Goal: Use online tool/utility: Utilize a website feature to perform a specific function

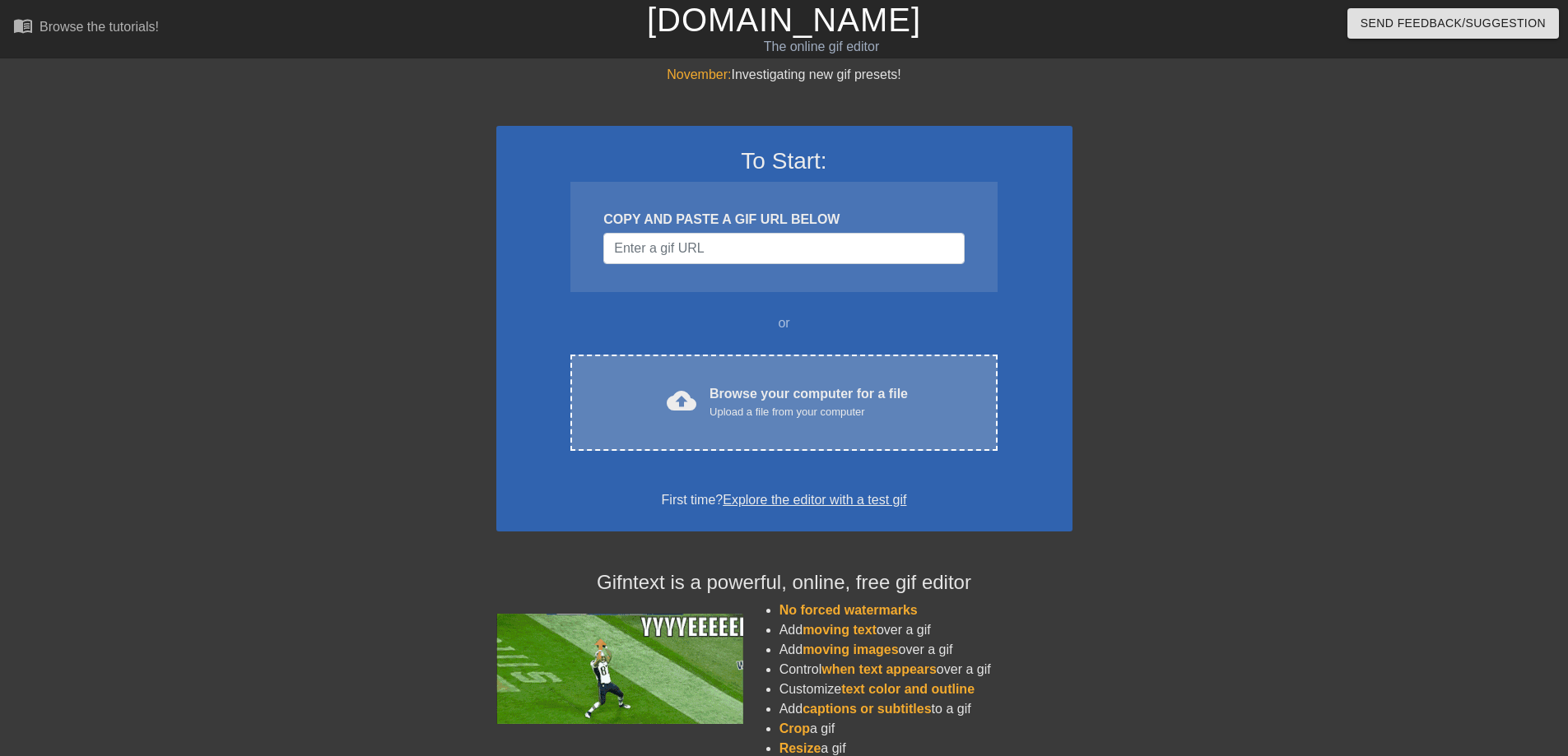
click at [857, 395] on div "Browse your computer for a file Upload a file from your computer" at bounding box center [809, 402] width 198 height 36
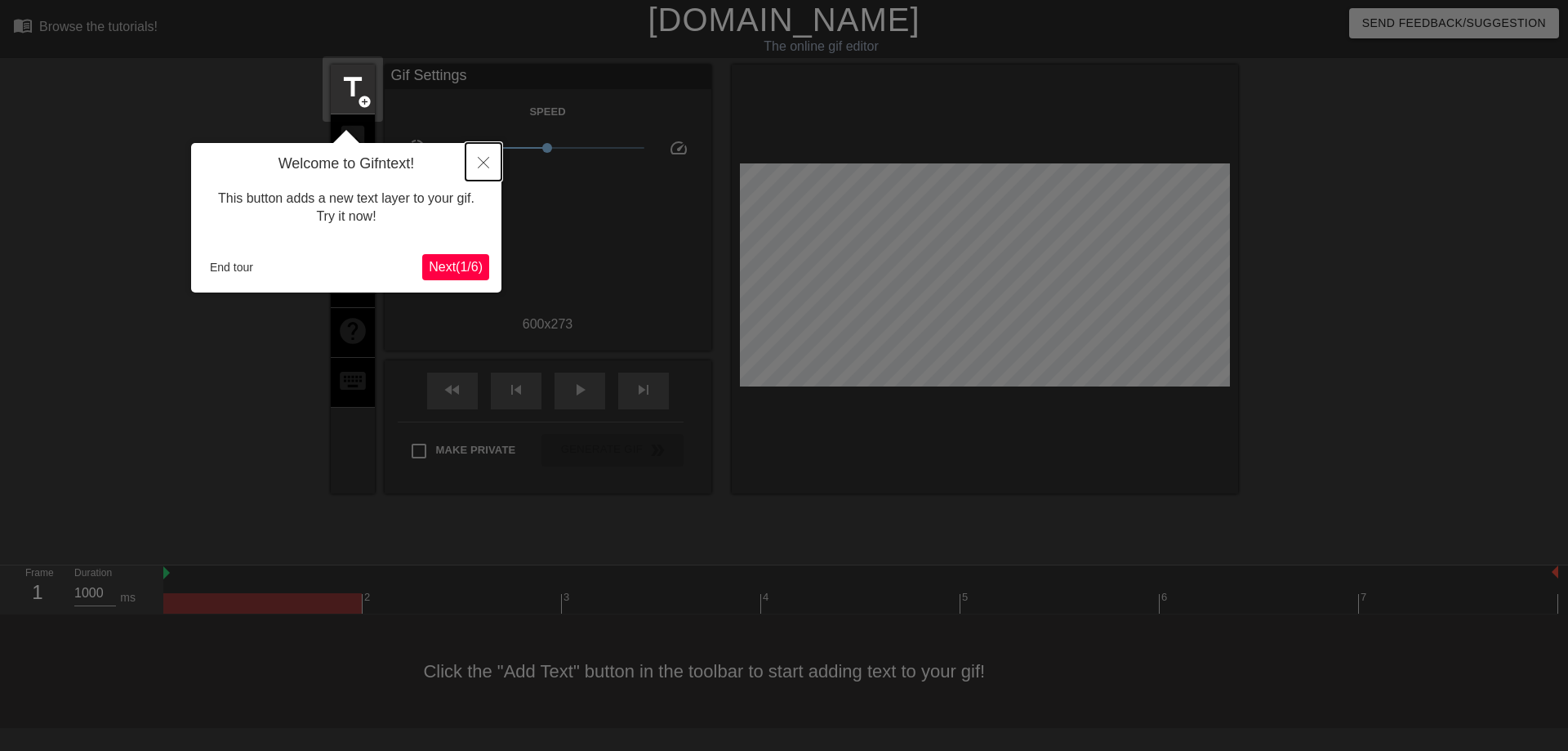
click at [477, 159] on icon "Close" at bounding box center [483, 162] width 12 height 12
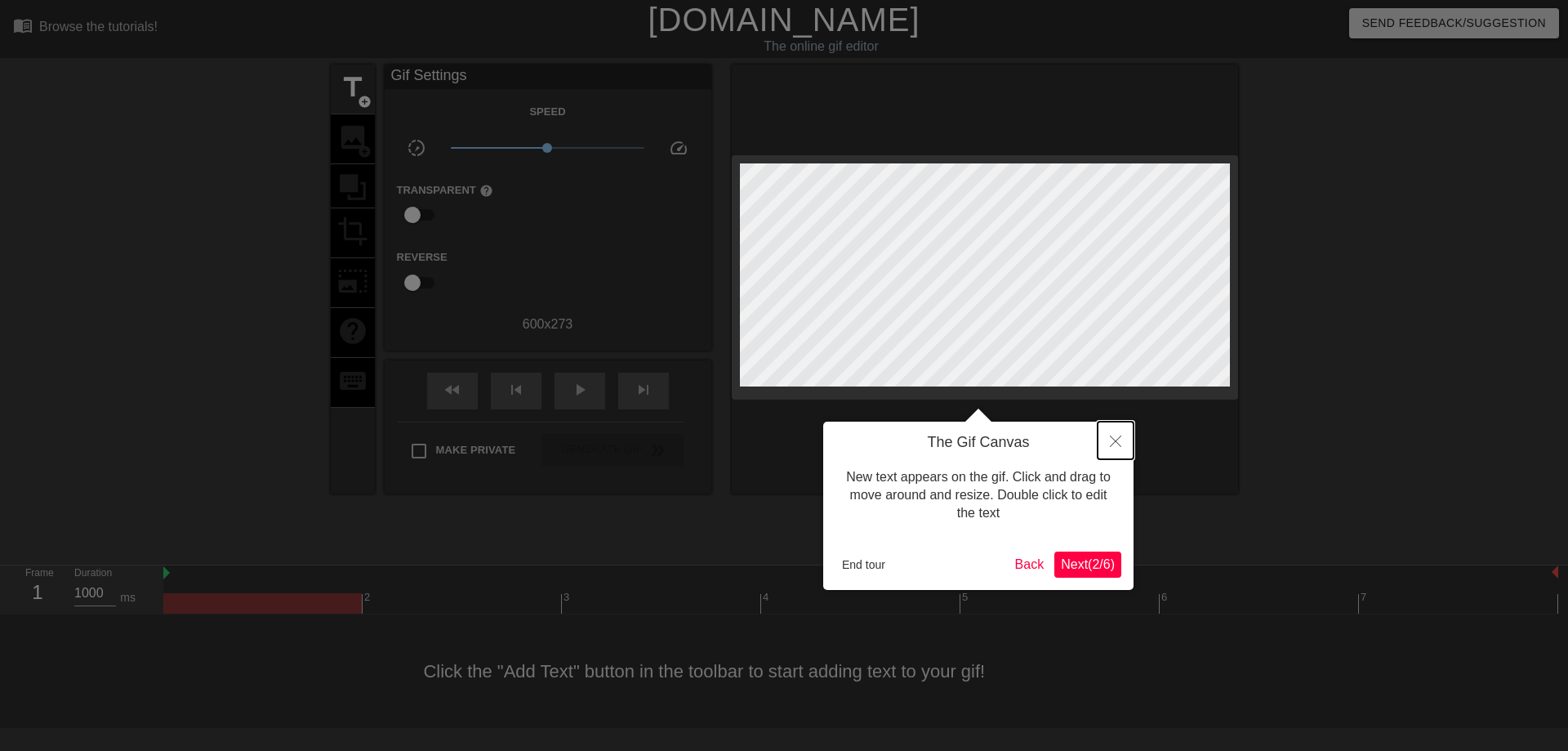
click at [1112, 440] on icon "Close" at bounding box center [1115, 441] width 12 height 12
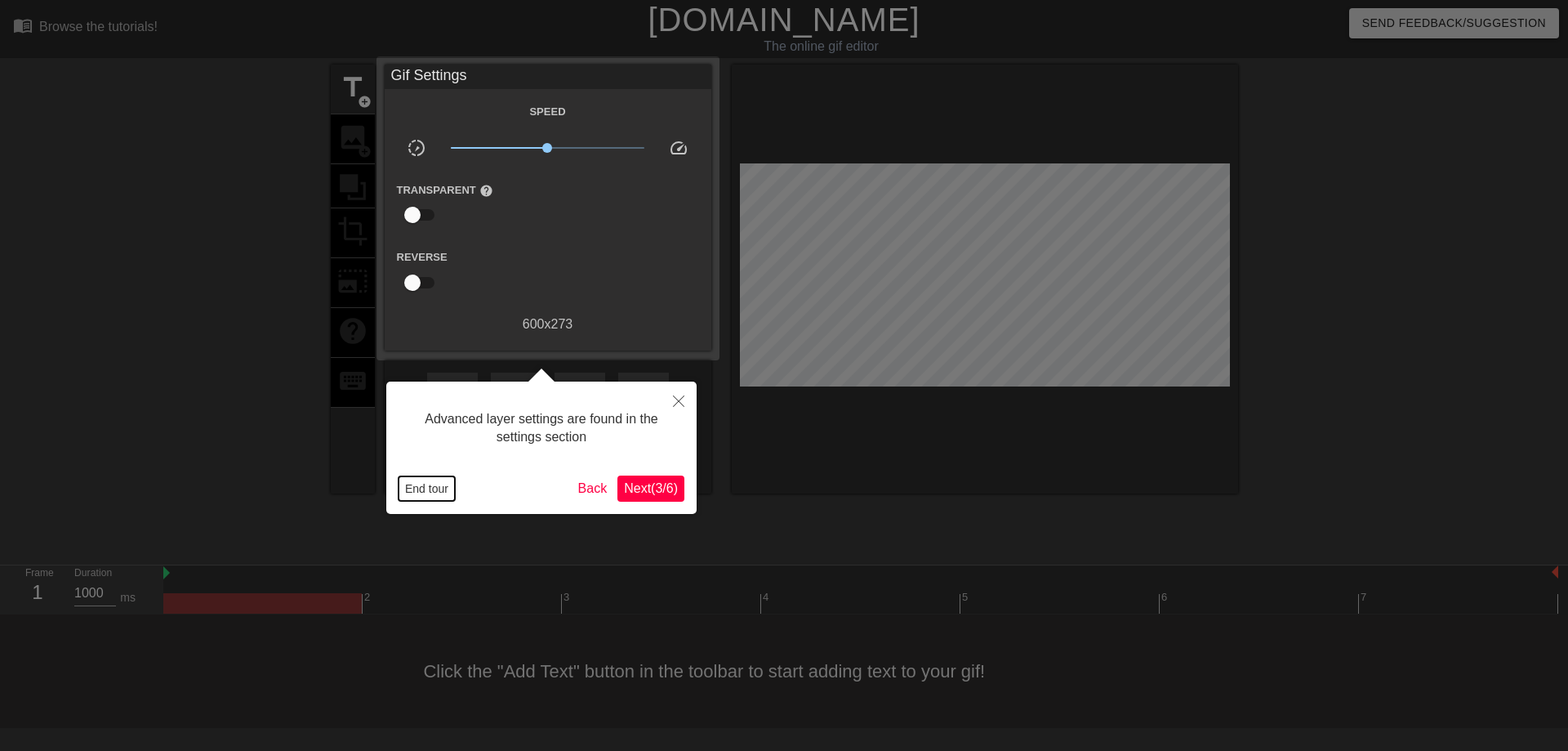
click at [445, 482] on button "End tour" at bounding box center [426, 489] width 56 height 25
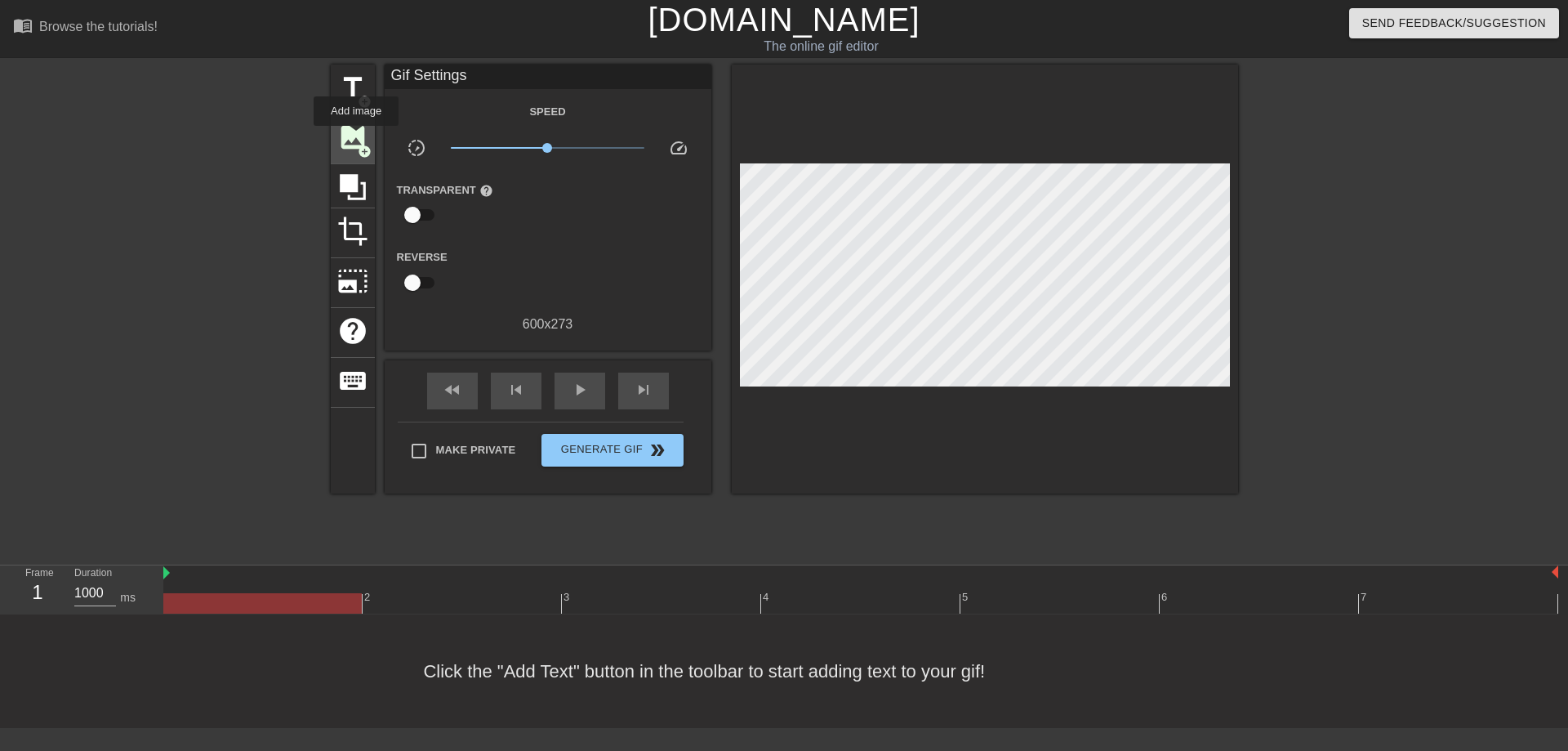
click at [357, 138] on span "image" at bounding box center [353, 138] width 31 height 31
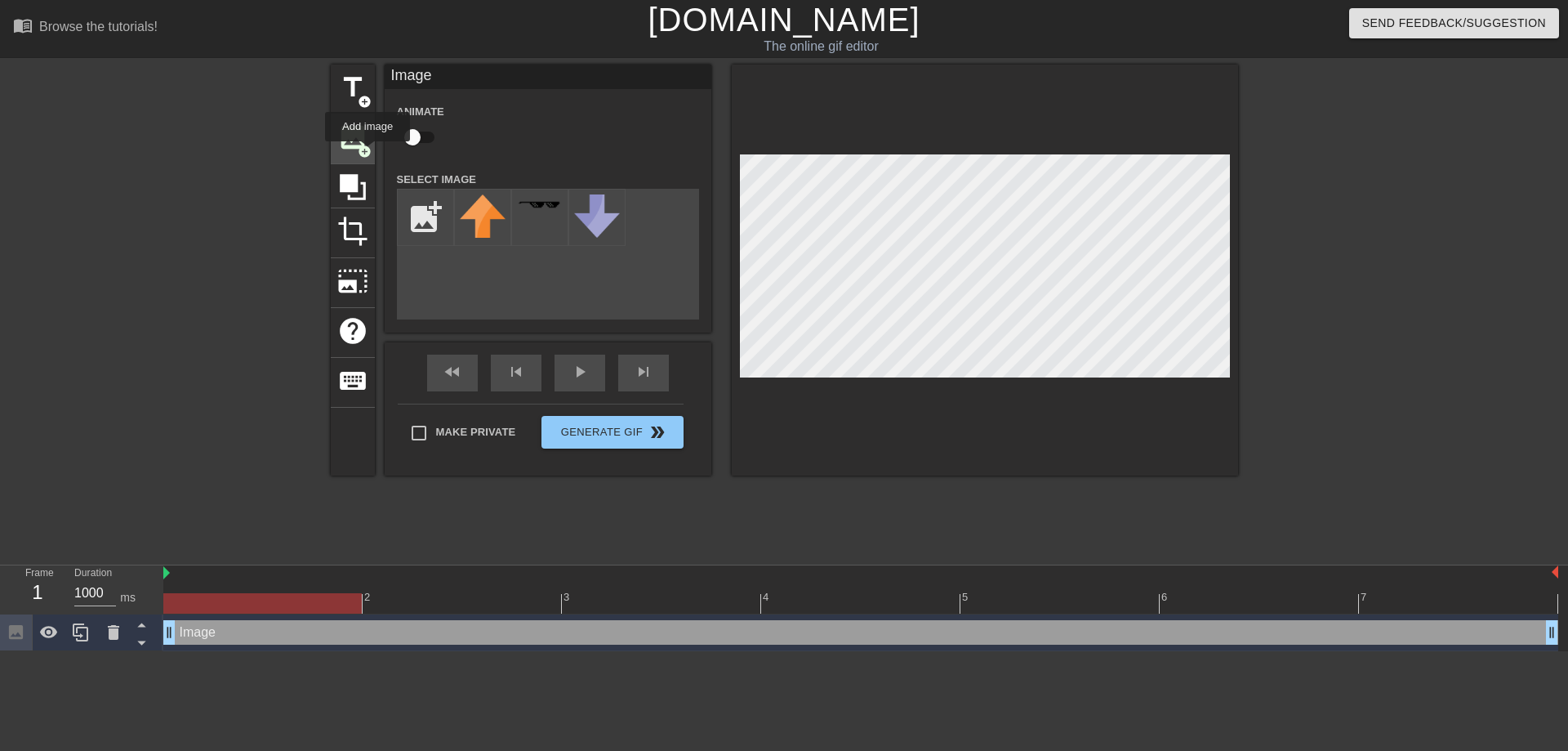
click at [368, 153] on span "add_circle" at bounding box center [364, 151] width 14 height 14
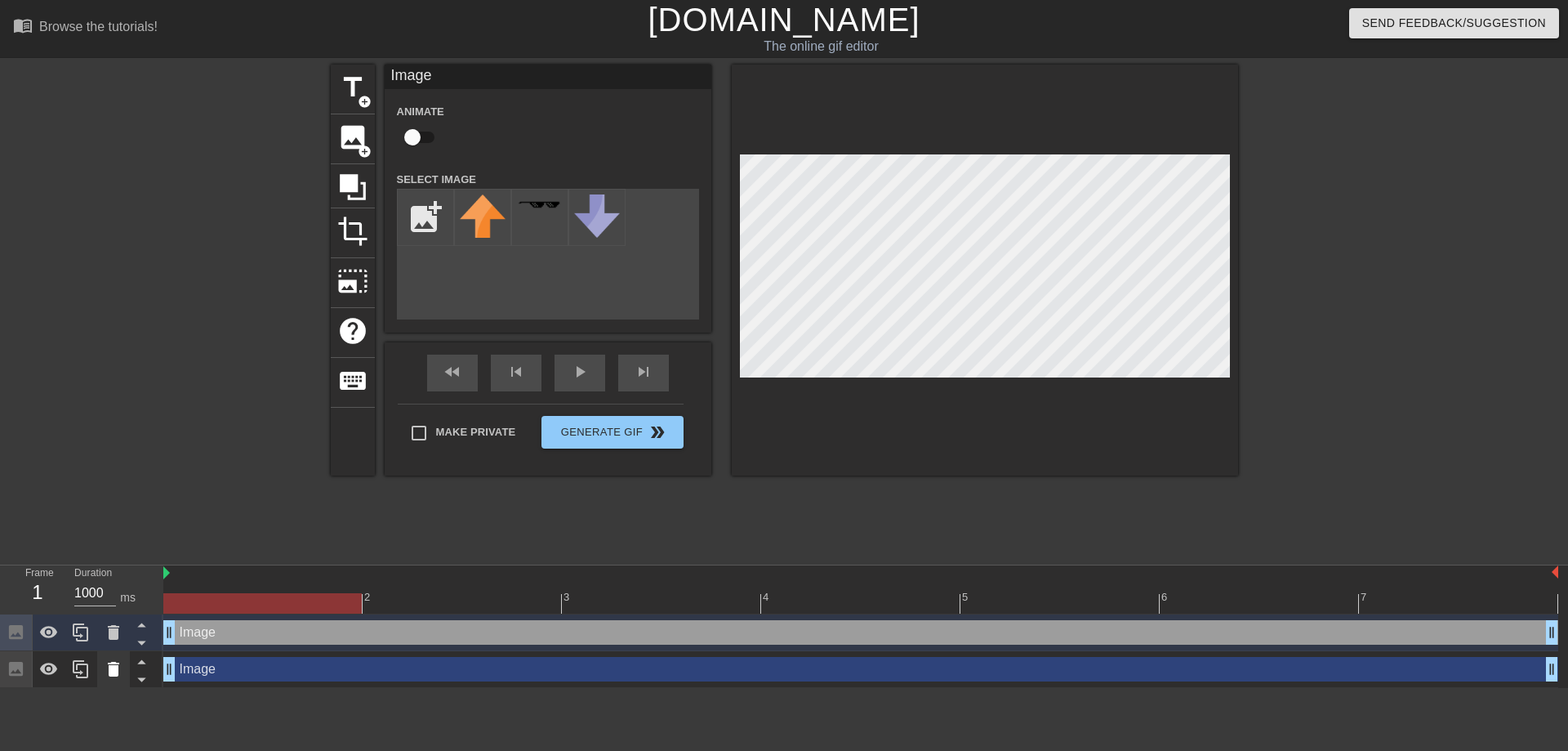
click at [116, 671] on icon at bounding box center [113, 669] width 12 height 15
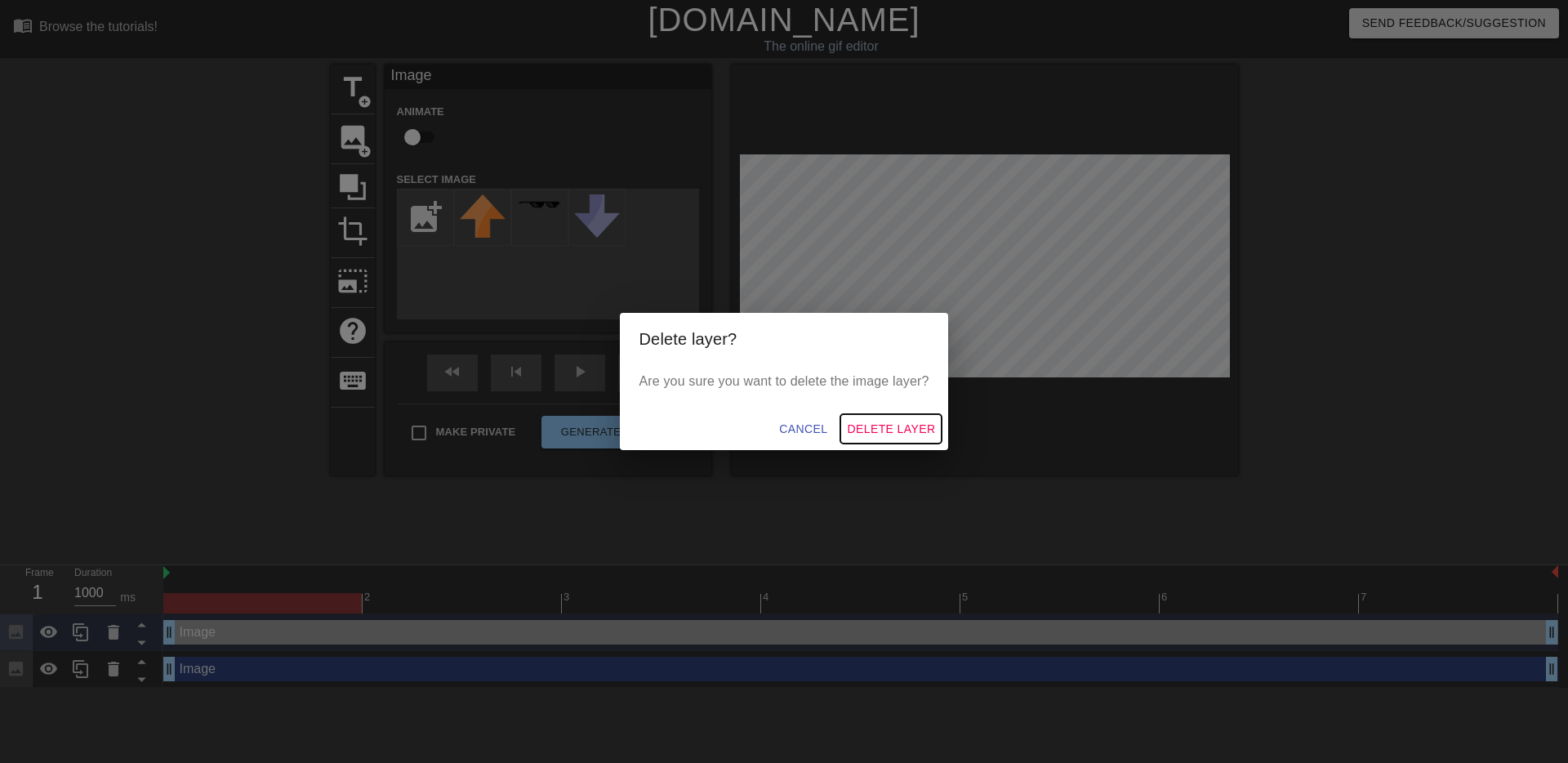
click at [917, 426] on span "Delete Layer" at bounding box center [891, 429] width 88 height 20
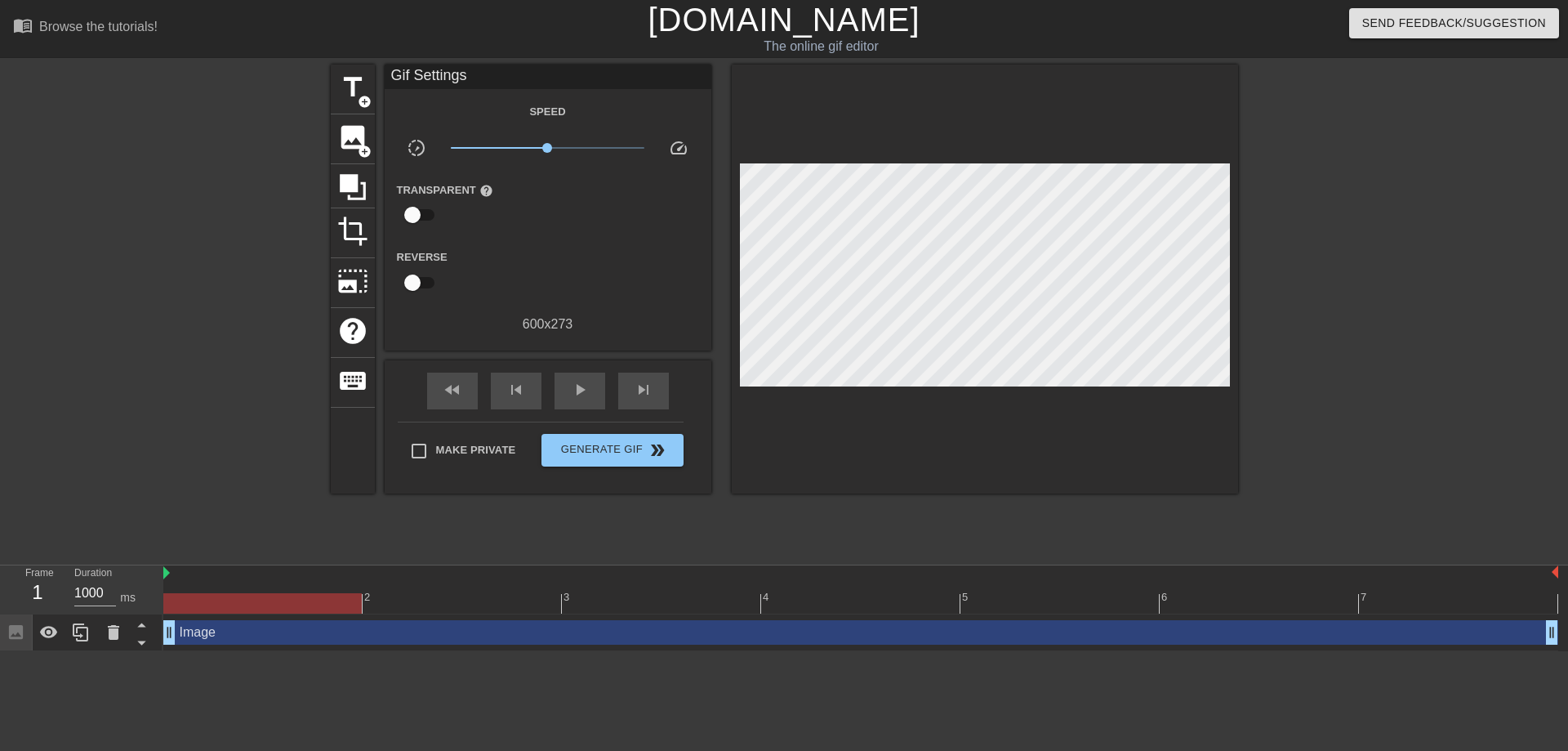
click at [249, 593] on div at bounding box center [262, 603] width 199 height 20
click at [249, 599] on div at bounding box center [262, 603] width 199 height 20
click at [276, 626] on div "Image drag_handle drag_handle" at bounding box center [860, 632] width 1395 height 25
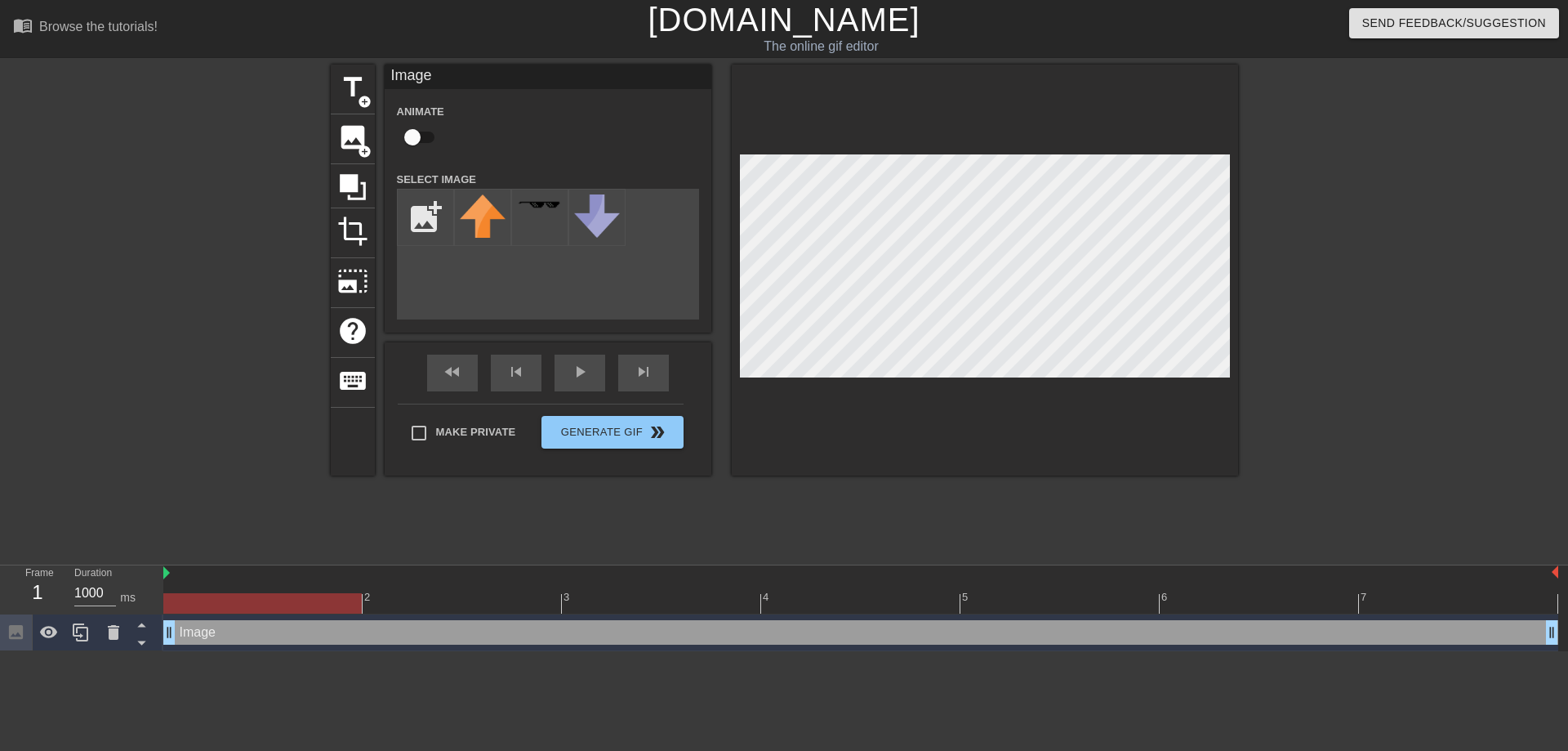
click at [240, 634] on div "Image drag_handle drag_handle" at bounding box center [860, 632] width 1395 height 25
click at [696, 468] on div "title add_circle image add_circle crop photo_size_select_large help keyboard Im…" at bounding box center [784, 270] width 907 height 411
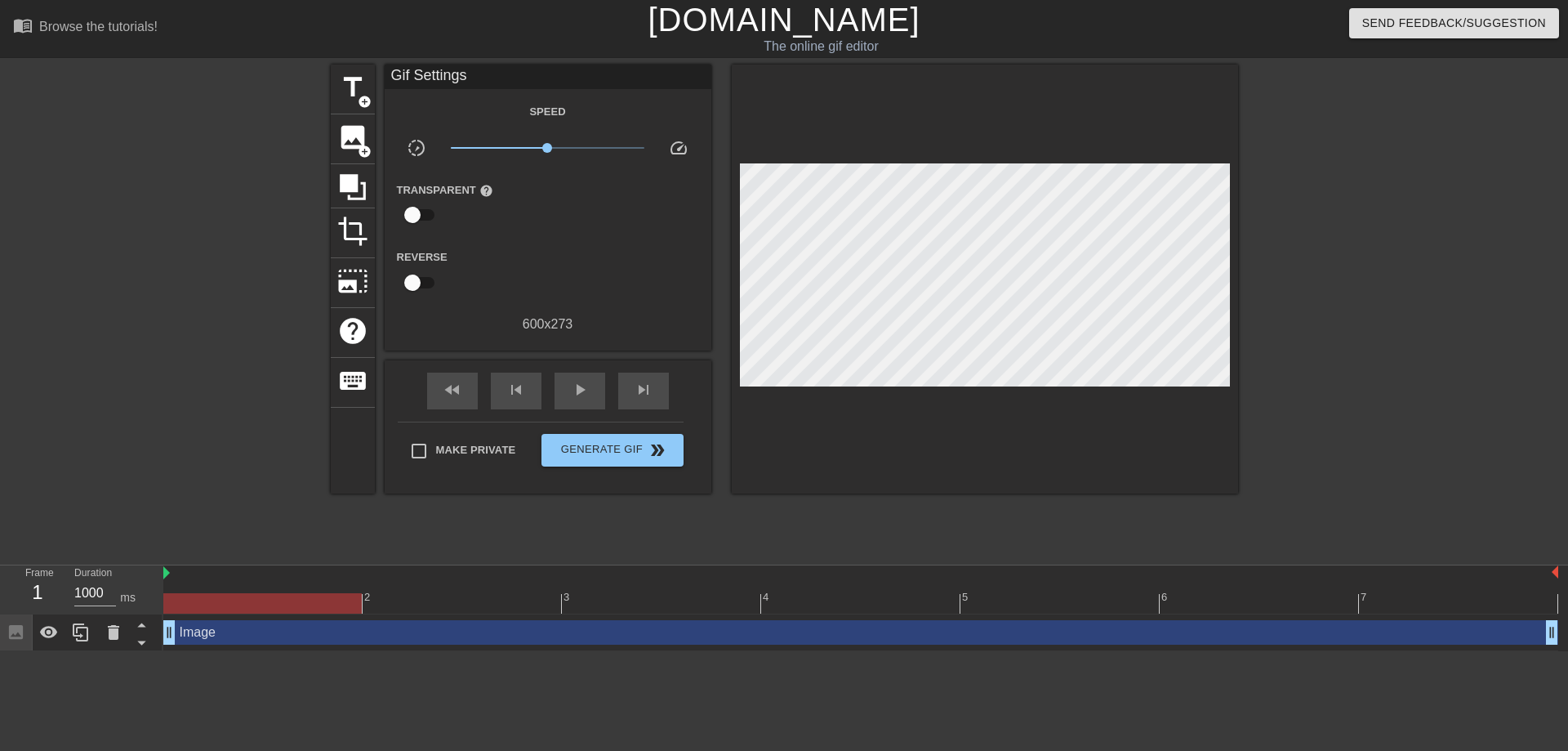
click at [1012, 256] on div "title add_circle image add_circle crop photo_size_select_large help keyboard Gi…" at bounding box center [784, 279] width 907 height 429
click at [359, 139] on span "image" at bounding box center [353, 138] width 31 height 31
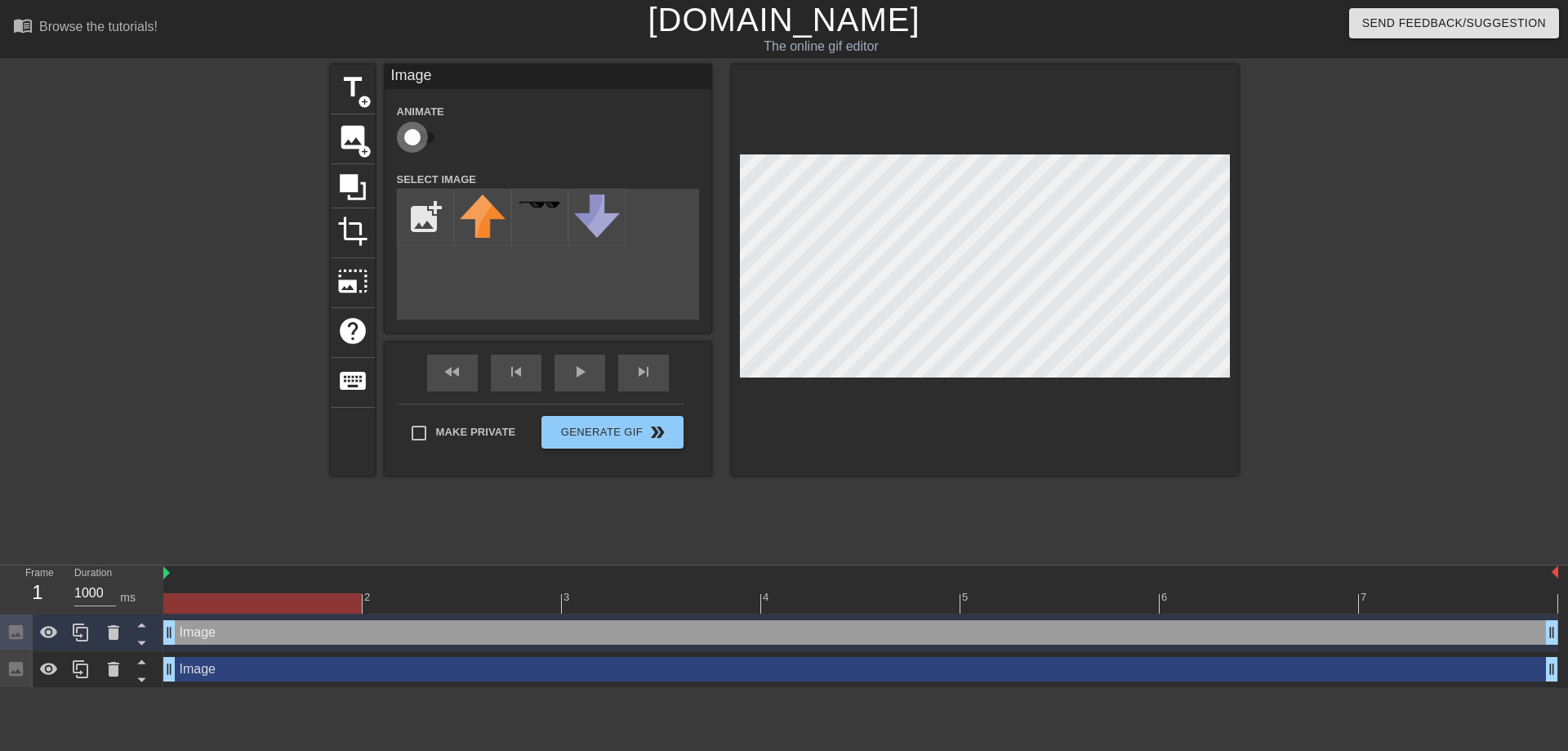
click at [423, 139] on input "checkbox" at bounding box center [413, 138] width 93 height 31
checkbox input "true"
click at [123, 635] on div at bounding box center [114, 632] width 33 height 36
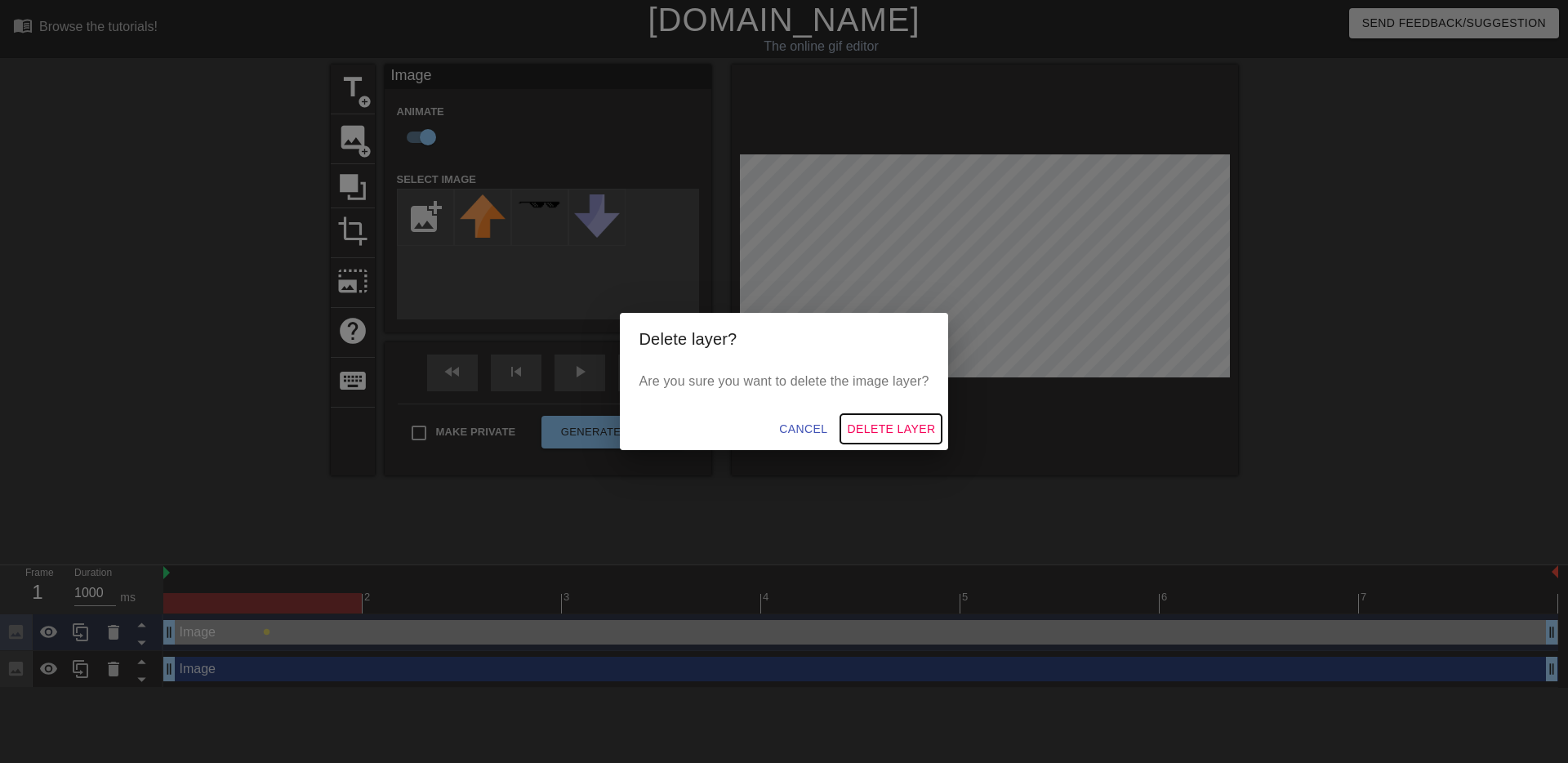
click at [866, 426] on span "Delete Layer" at bounding box center [891, 429] width 88 height 20
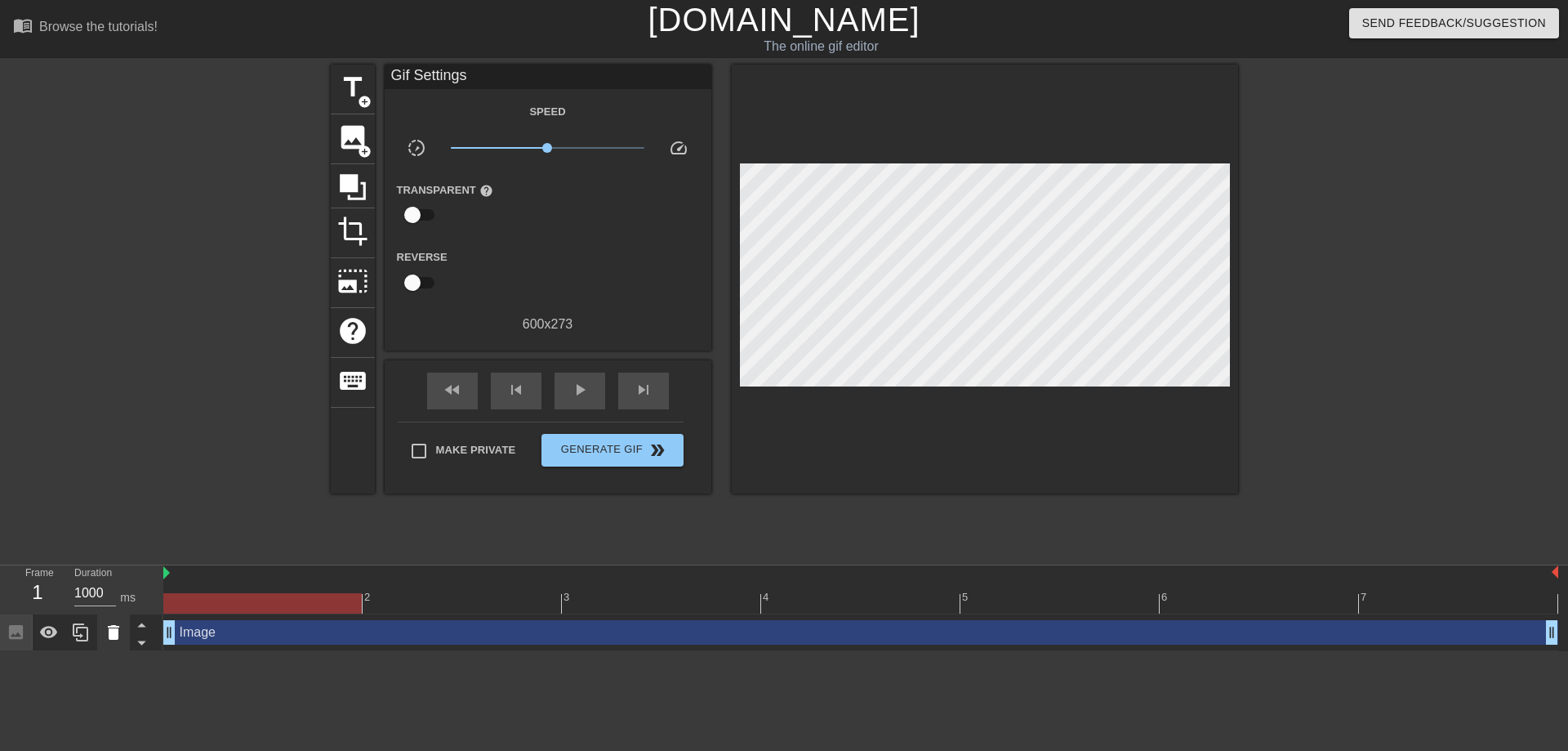
click at [107, 629] on icon at bounding box center [114, 633] width 20 height 20
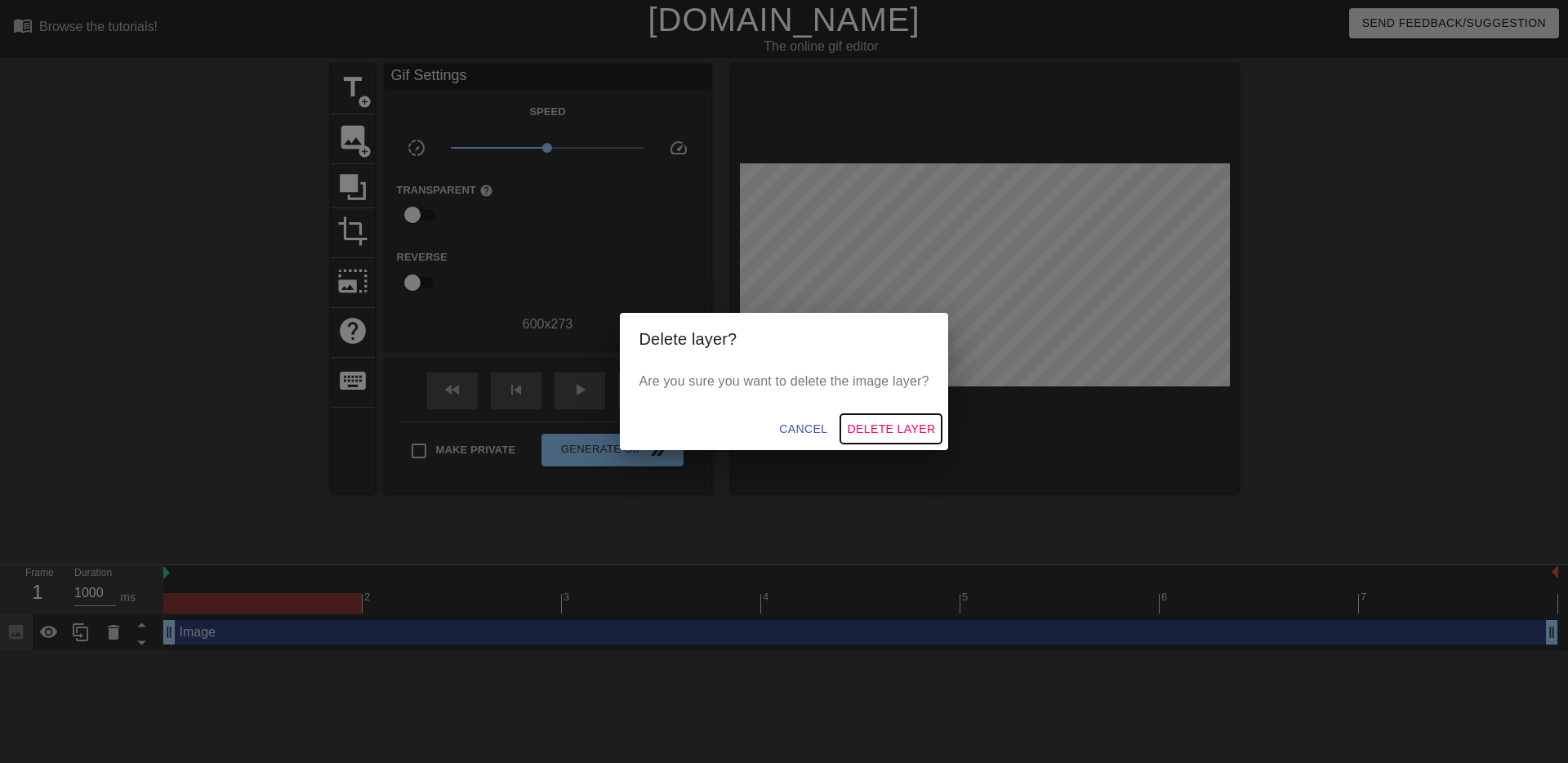
click at [886, 430] on span "Delete Layer" at bounding box center [891, 429] width 88 height 20
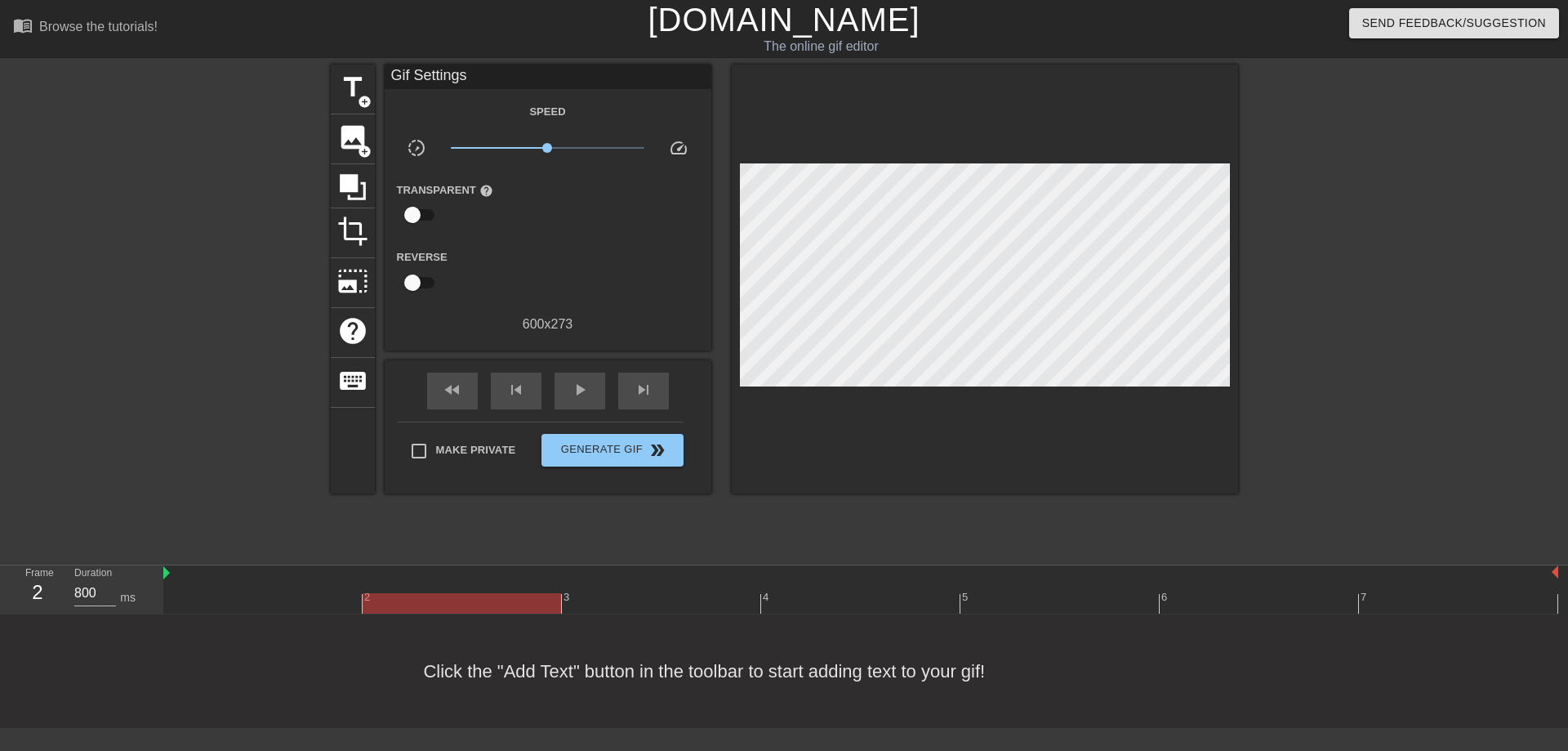
click at [396, 603] on div at bounding box center [860, 603] width 1395 height 20
type input "1000"
click at [261, 602] on div at bounding box center [860, 603] width 1395 height 20
click at [355, 148] on span "image" at bounding box center [353, 138] width 31 height 31
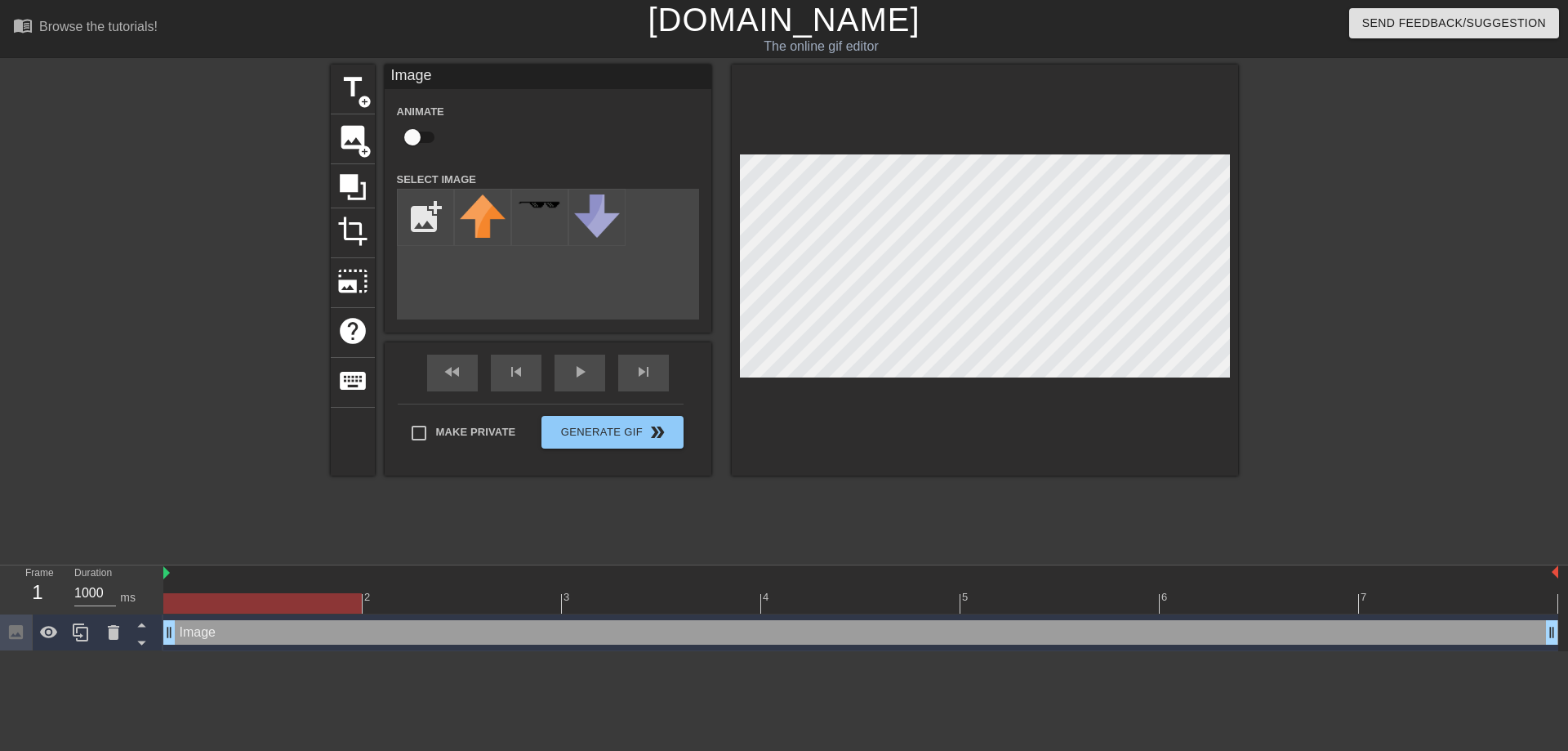
click at [12, 635] on icon at bounding box center [15, 632] width 19 height 19
click at [13, 633] on icon at bounding box center [15, 632] width 14 height 14
